Goal: Information Seeking & Learning: Learn about a topic

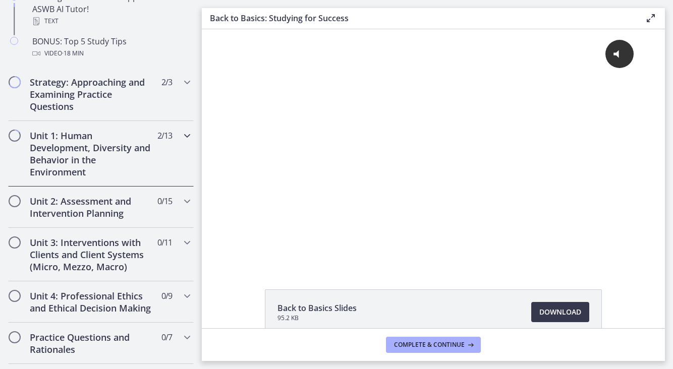
scroll to position [576, 0]
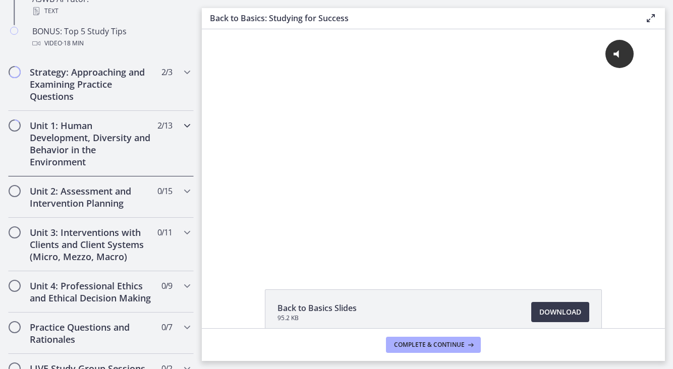
click at [188, 125] on icon "Chapters" at bounding box center [187, 126] width 12 height 12
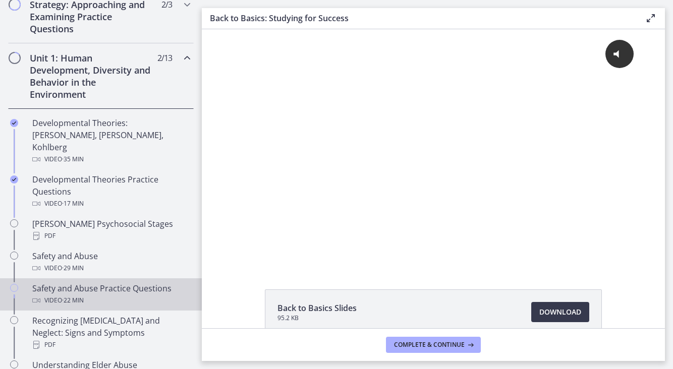
scroll to position [242, 0]
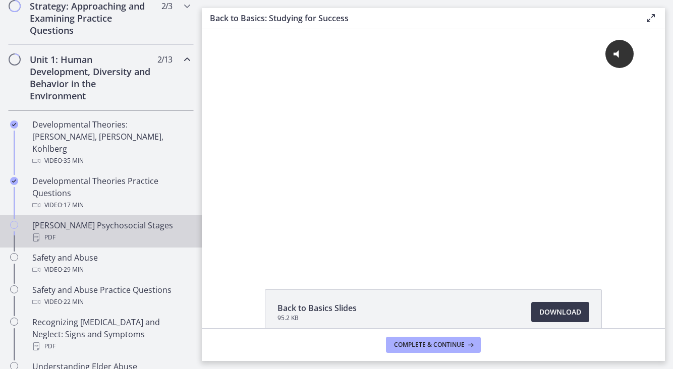
click at [117, 219] on div "[PERSON_NAME] Psychosocial Stages PDF" at bounding box center [110, 231] width 157 height 24
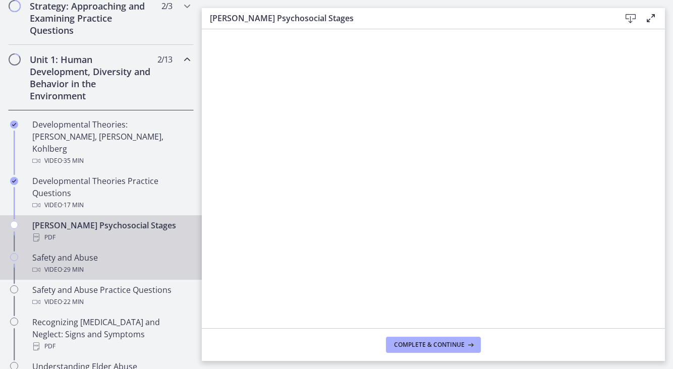
click at [96, 252] on div "Safety and Abuse Video · 29 min" at bounding box center [110, 264] width 157 height 24
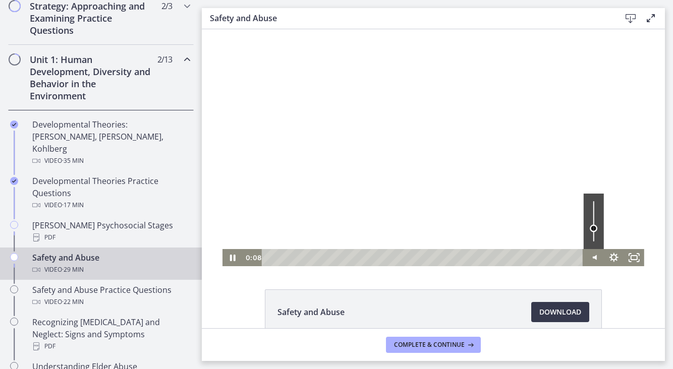
click at [594, 229] on div "Volume" at bounding box center [594, 221] width 20 height 55
drag, startPoint x: 594, startPoint y: 229, endPoint x: 592, endPoint y: 223, distance: 5.8
click at [592, 222] on div "Volume" at bounding box center [594, 222] width 8 height 8
